Goal: Information Seeking & Learning: Learn about a topic

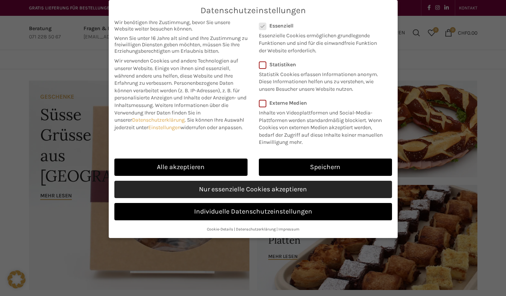
click at [252, 183] on link "Nur essenzielle Cookies akzeptieren" at bounding box center [253, 189] width 278 height 17
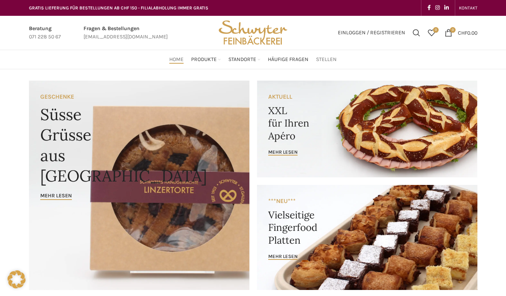
click at [330, 59] on span "Stellen" at bounding box center [326, 59] width 21 height 7
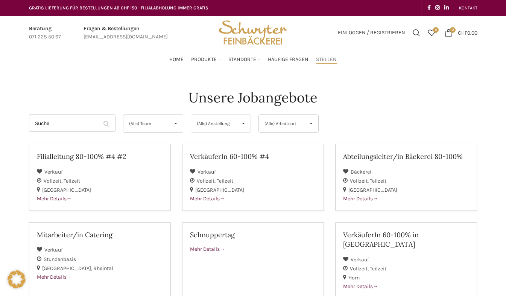
click at [217, 125] on span "(Alle) Anstellung" at bounding box center [215, 123] width 36 height 17
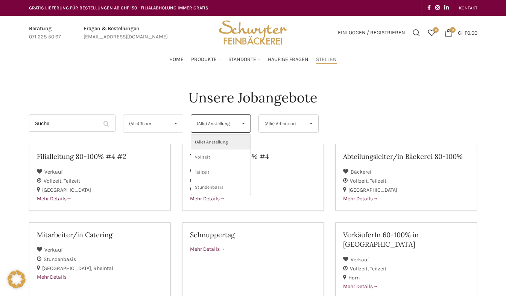
click at [175, 125] on span "▾" at bounding box center [175, 123] width 14 height 17
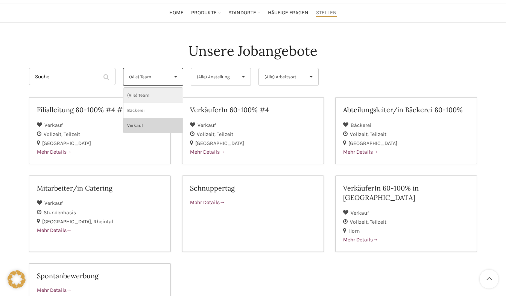
scroll to position [47, 0]
click at [156, 114] on li "Bäckerei" at bounding box center [152, 109] width 59 height 15
select select "132"
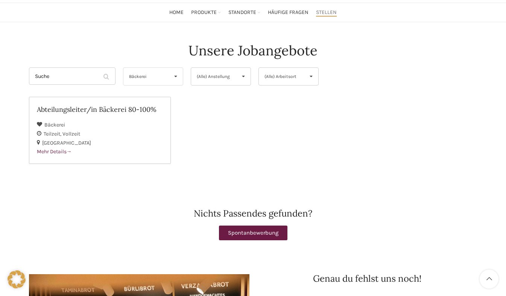
click at [173, 75] on span "▾" at bounding box center [175, 76] width 14 height 17
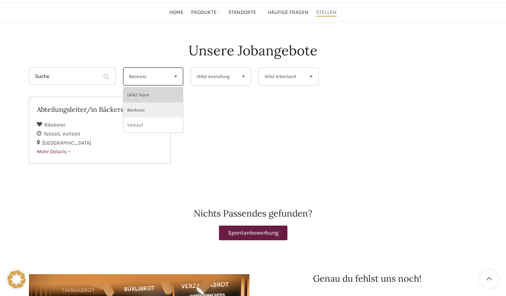
click at [168, 99] on li "(Alle) Team" at bounding box center [152, 94] width 59 height 15
select select "(Alle) Team"
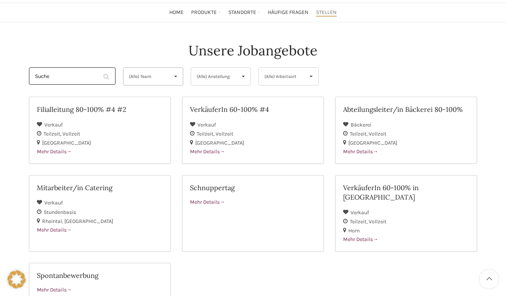
click at [74, 79] on input "Suche" at bounding box center [72, 75] width 87 height 17
type input "kauffrau"
